Goal: Information Seeking & Learning: Learn about a topic

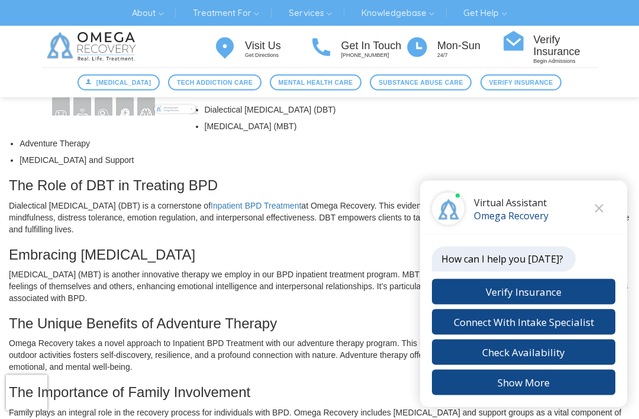
scroll to position [370, 0]
click at [604, 225] on button "Close chat" at bounding box center [599, 208] width 33 height 33
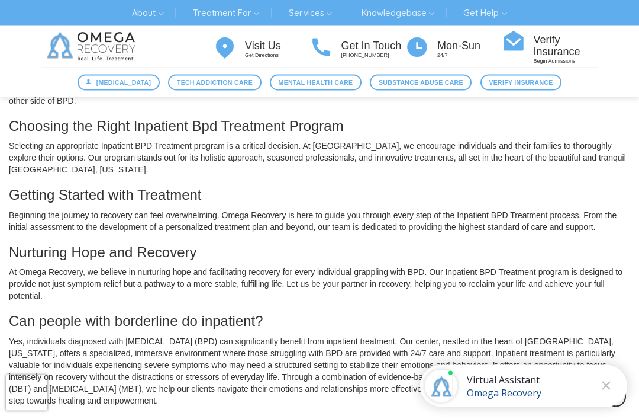
scroll to position [762, 0]
click at [611, 402] on button "Close chat" at bounding box center [606, 385] width 33 height 33
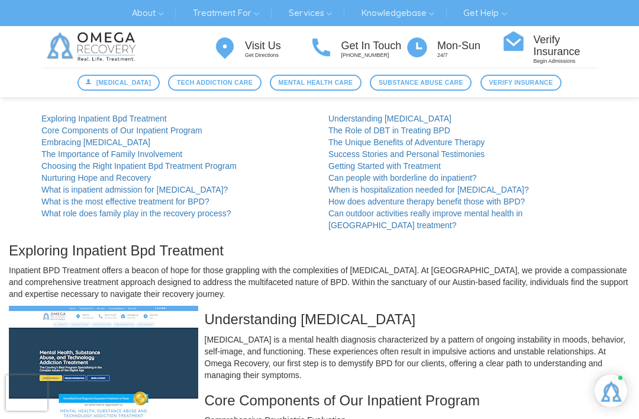
scroll to position [0, 0]
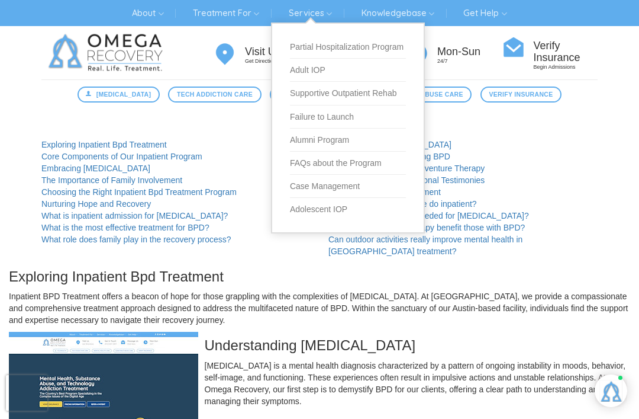
click at [318, 15] on link "Services" at bounding box center [310, 13] width 61 height 19
click at [381, 52] on link "Partial Hospitalization Program" at bounding box center [348, 47] width 116 height 23
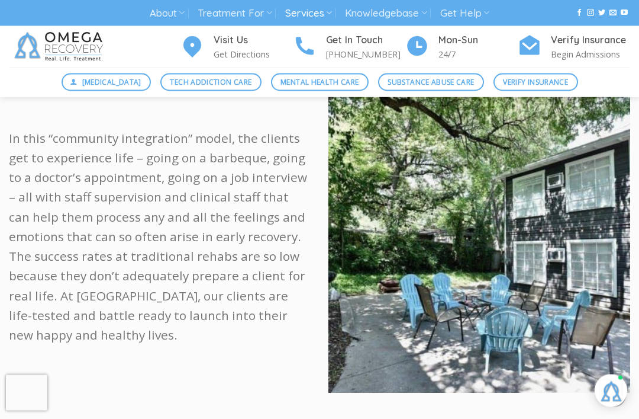
scroll to position [643, 0]
click at [485, 293] on img at bounding box center [480, 244] width 302 height 296
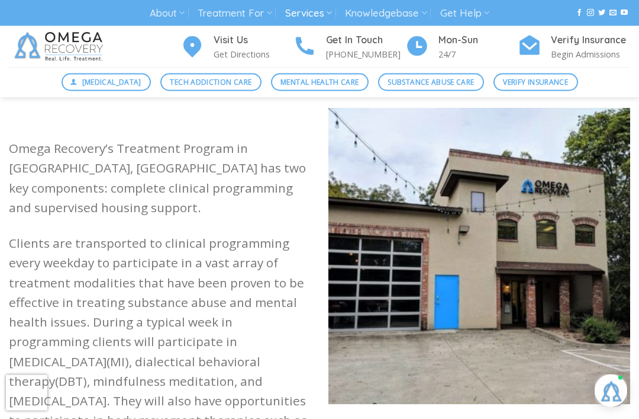
scroll to position [1054, 0]
click at [506, 299] on img at bounding box center [480, 256] width 302 height 296
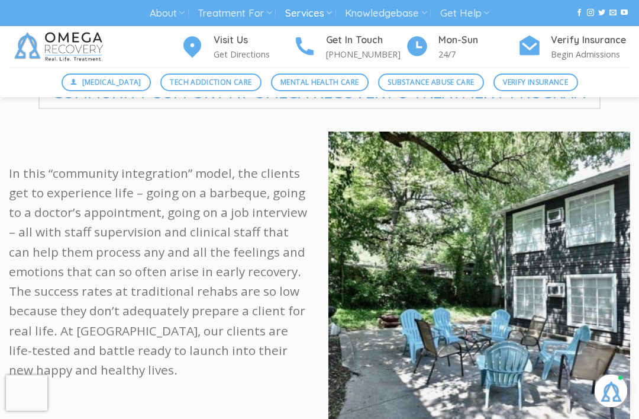
scroll to position [608, 0]
click at [323, 82] on span "Mental Health Care" at bounding box center [320, 81] width 78 height 11
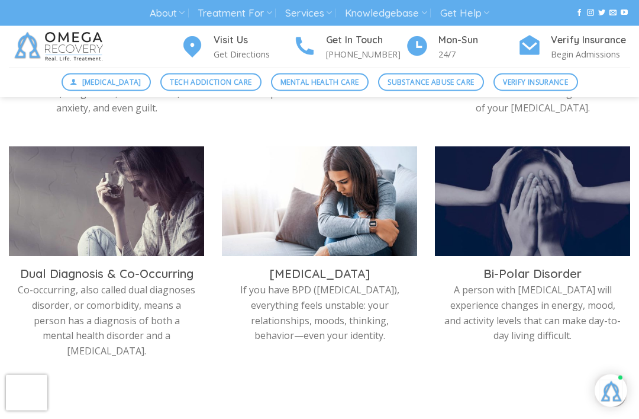
scroll to position [580, 0]
click at [339, 282] on p "If you have BPD (Borderline Personality Disorder), everything feels unstable: y…" at bounding box center [320, 312] width 178 height 60
click at [343, 266] on h3 "Borderline Personality Disorder" at bounding box center [320, 273] width 178 height 15
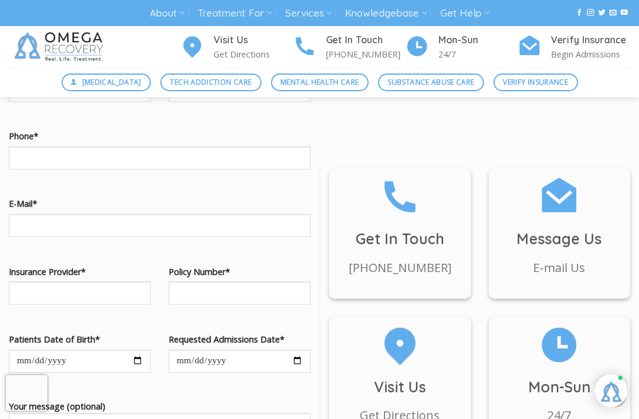
scroll to position [1066, 0]
